Goal: Information Seeking & Learning: Learn about a topic

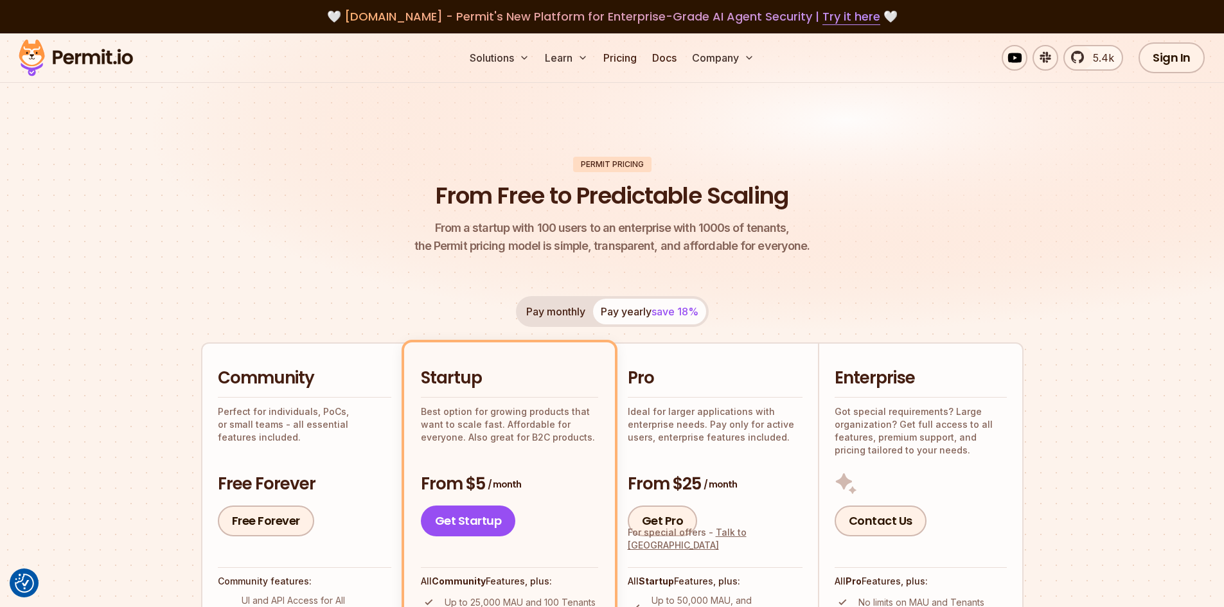
click at [389, 163] on header "Permit Pricing From Free to Predictable Scaling From a startup with 100 users t…" at bounding box center [612, 206] width 822 height 99
click at [387, 141] on img at bounding box center [612, 196] width 1224 height 326
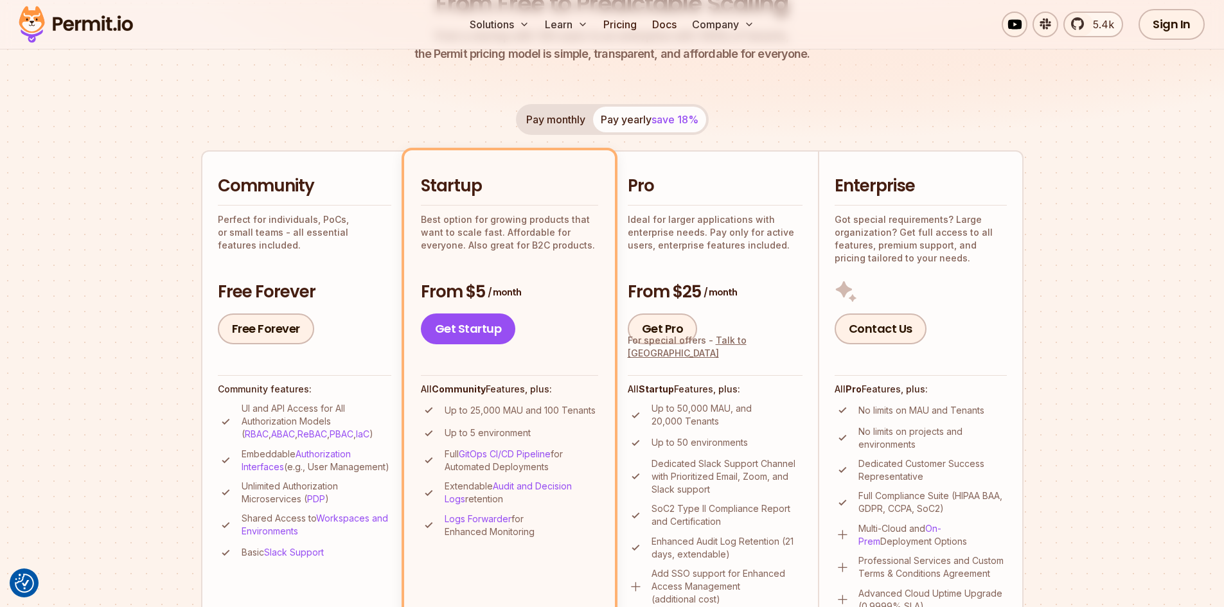
scroll to position [193, 0]
drag, startPoint x: 453, startPoint y: 412, endPoint x: 601, endPoint y: 412, distance: 148.4
click at [601, 412] on li "Startup Best option for growing products that want to scale fast. Affordable fo…" at bounding box center [509, 393] width 211 height 486
drag, startPoint x: 653, startPoint y: 403, endPoint x: 759, endPoint y: 419, distance: 107.1
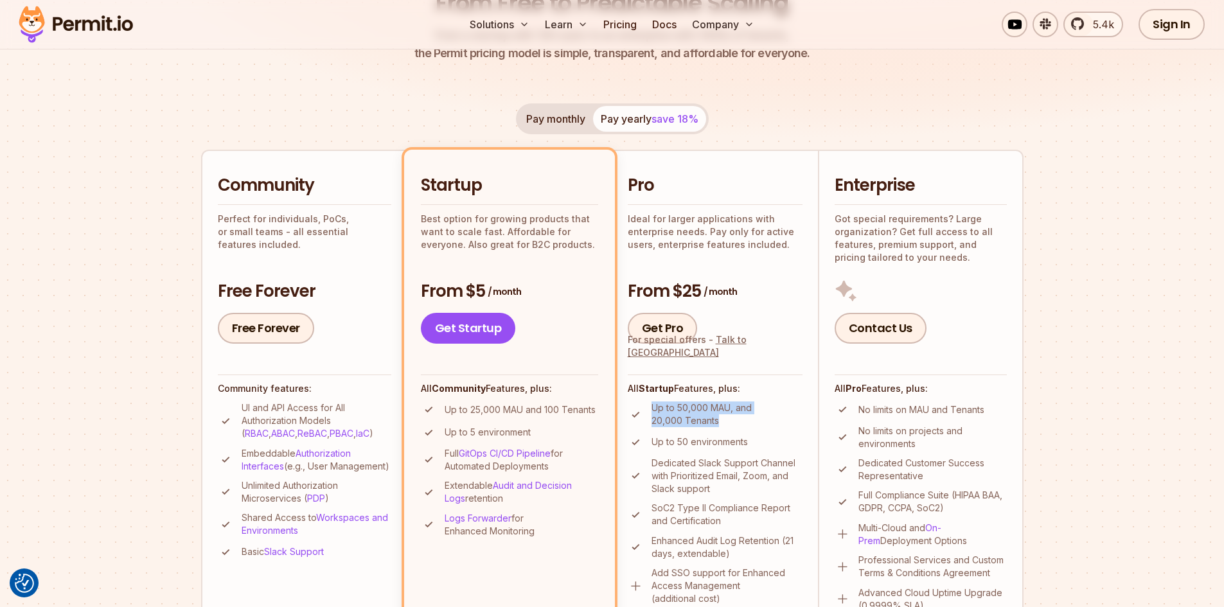
click at [759, 419] on p "Up to 50,000 MAU, and 20,000 Tenants" at bounding box center [726, 414] width 151 height 26
drag, startPoint x: 854, startPoint y: 405, endPoint x: 1039, endPoint y: 403, distance: 185.0
click at [1039, 403] on section "Permit Pricing From Free to Predictable Scaling From a startup with 100 users t…" at bounding box center [612, 536] width 1224 height 1390
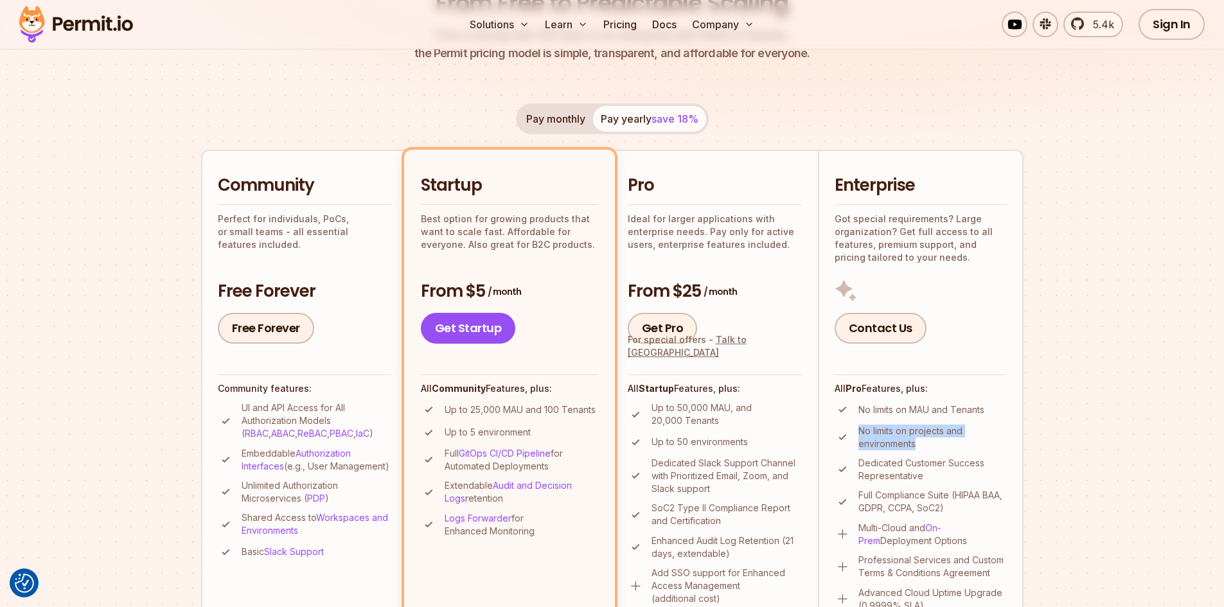
drag, startPoint x: 859, startPoint y: 431, endPoint x: 933, endPoint y: 440, distance: 75.0
click at [933, 440] on p "No limits on projects and environments" at bounding box center [932, 438] width 148 height 26
